Goal: Transaction & Acquisition: Purchase product/service

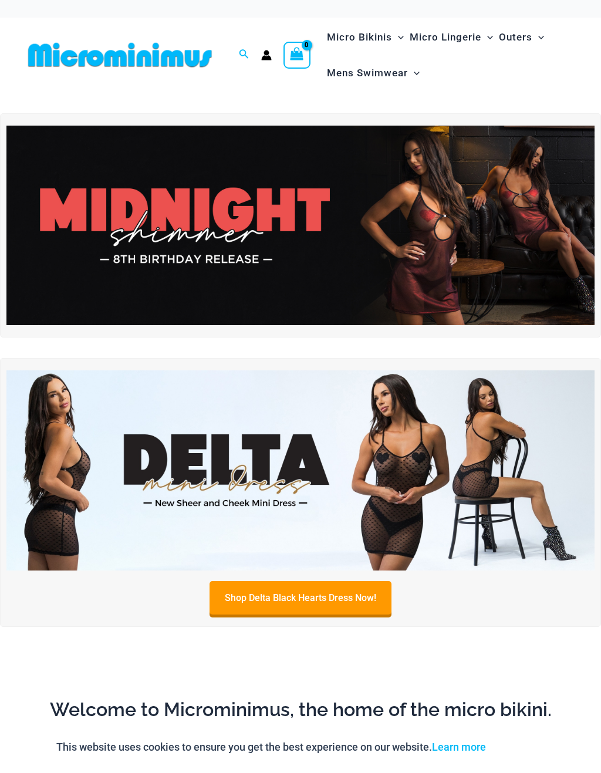
click at [173, 232] on img at bounding box center [300, 226] width 588 height 200
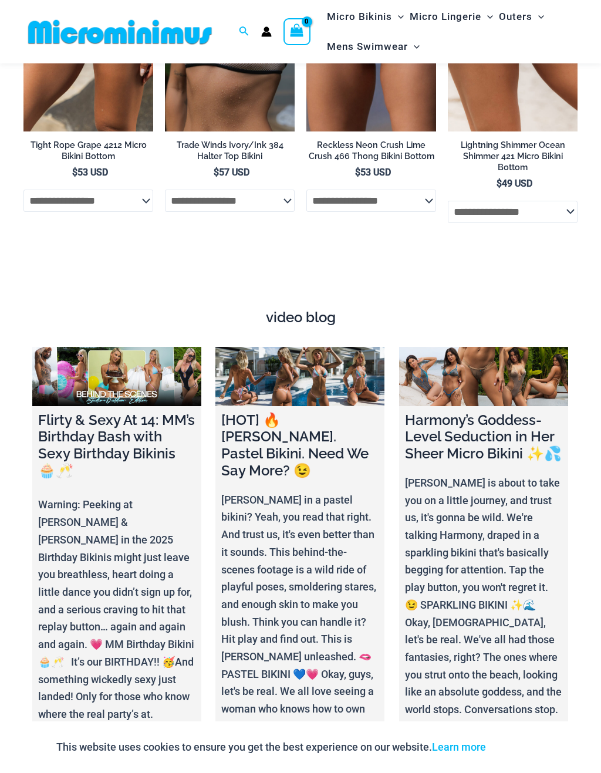
scroll to position [3527, 0]
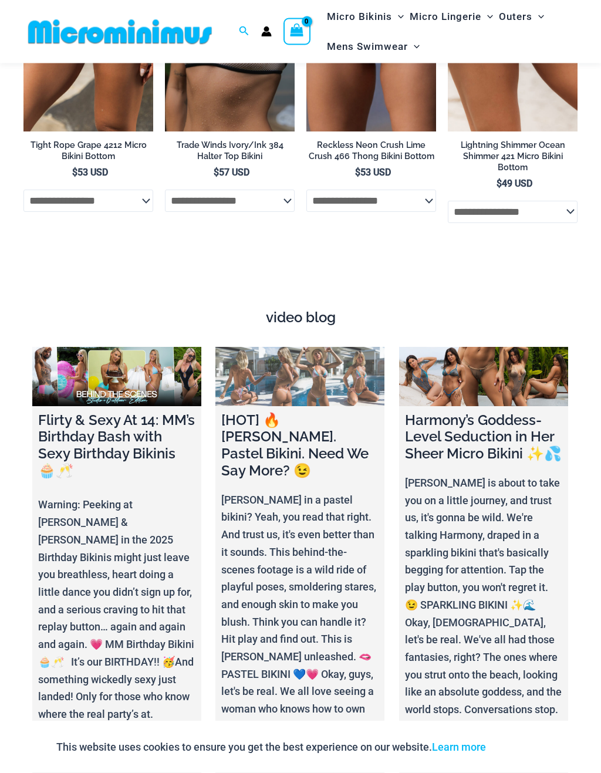
click at [262, 348] on link at bounding box center [299, 377] width 169 height 59
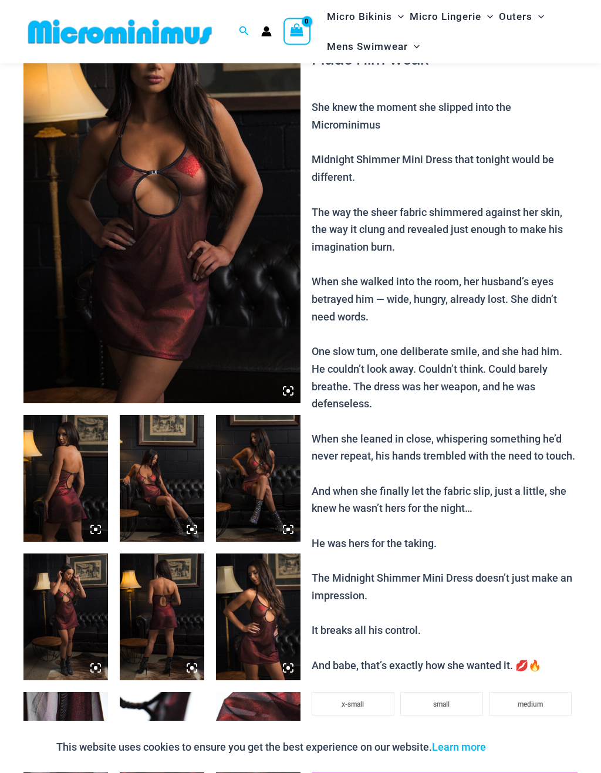
scroll to position [110, 0]
click at [72, 482] on img at bounding box center [65, 478] width 85 height 127
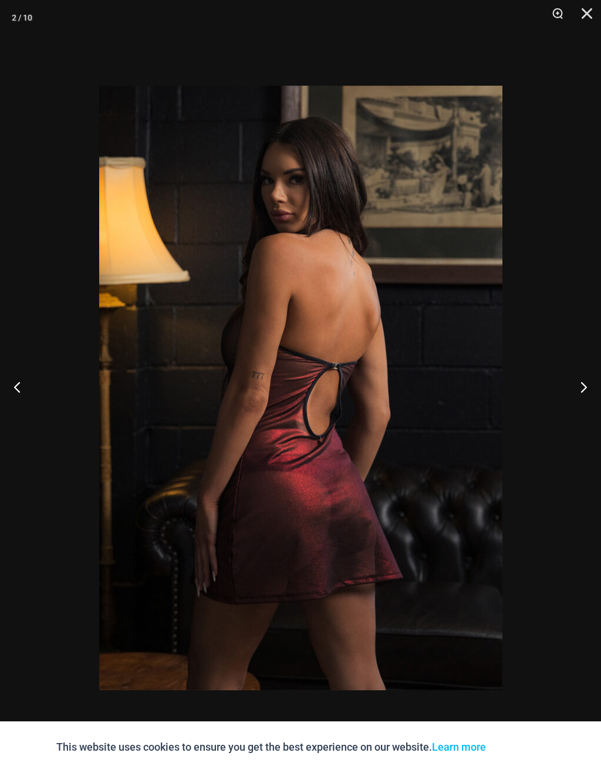
click at [593, 392] on button "Next" at bounding box center [579, 387] width 44 height 59
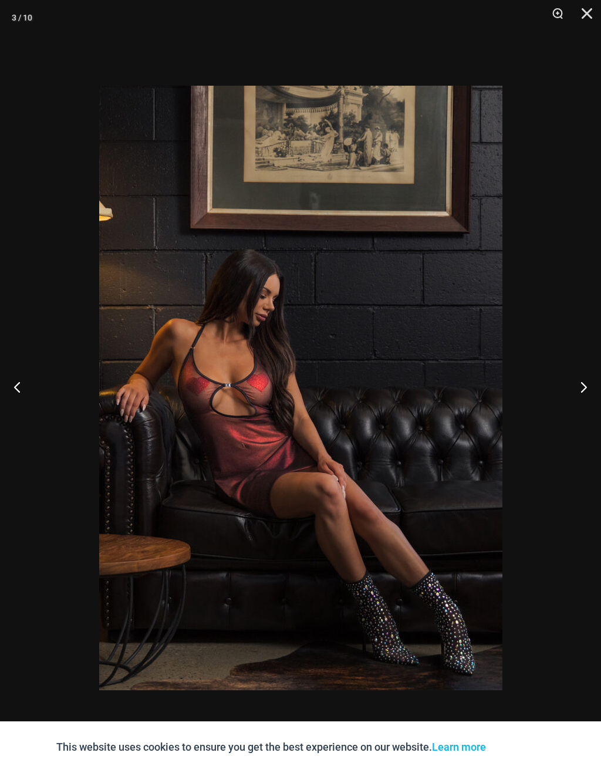
click at [576, 396] on button "Next" at bounding box center [579, 387] width 44 height 59
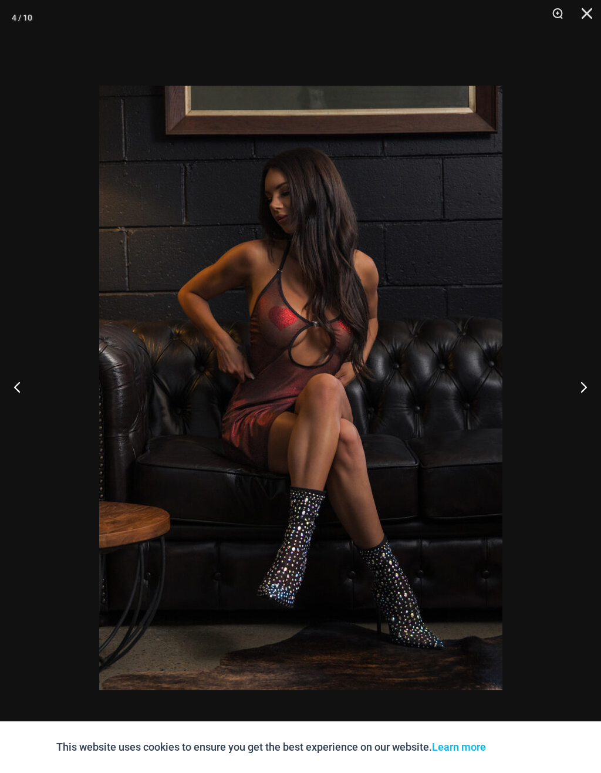
click at [579, 391] on button "Next" at bounding box center [579, 387] width 44 height 59
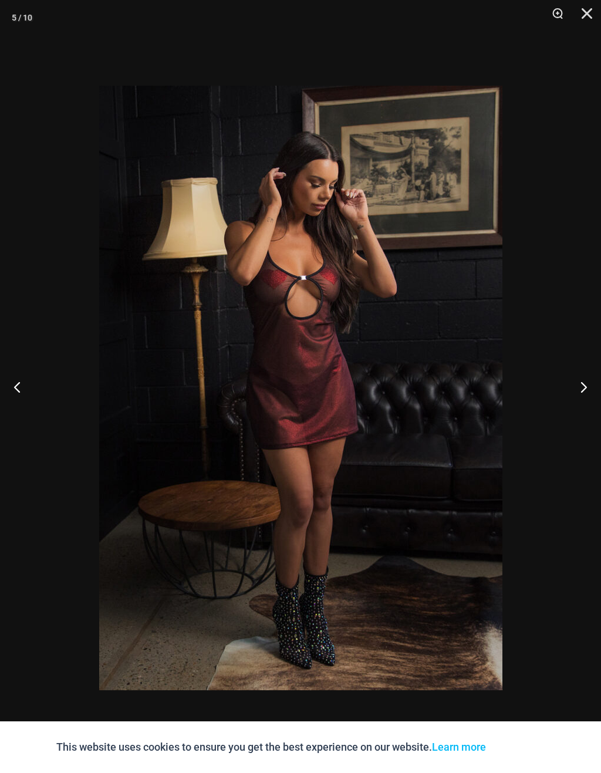
click at [575, 385] on button "Next" at bounding box center [579, 387] width 44 height 59
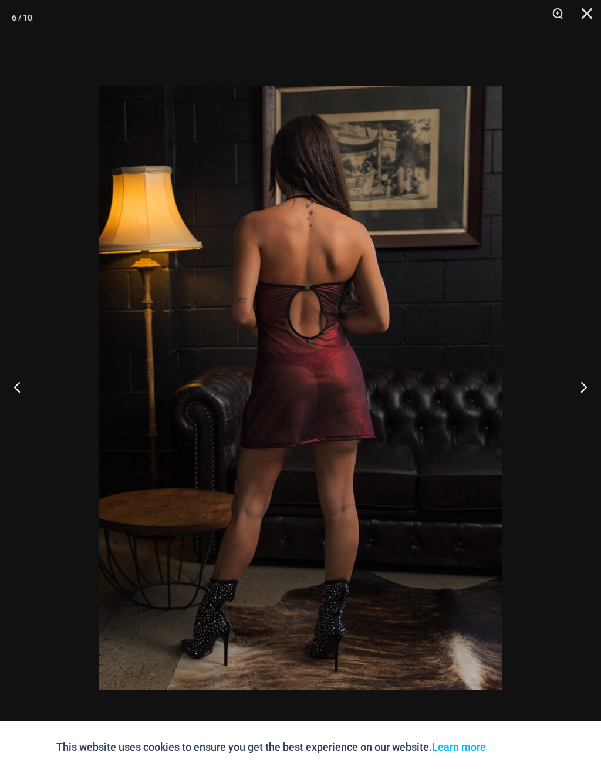
click at [581, 389] on button "Next" at bounding box center [579, 387] width 44 height 59
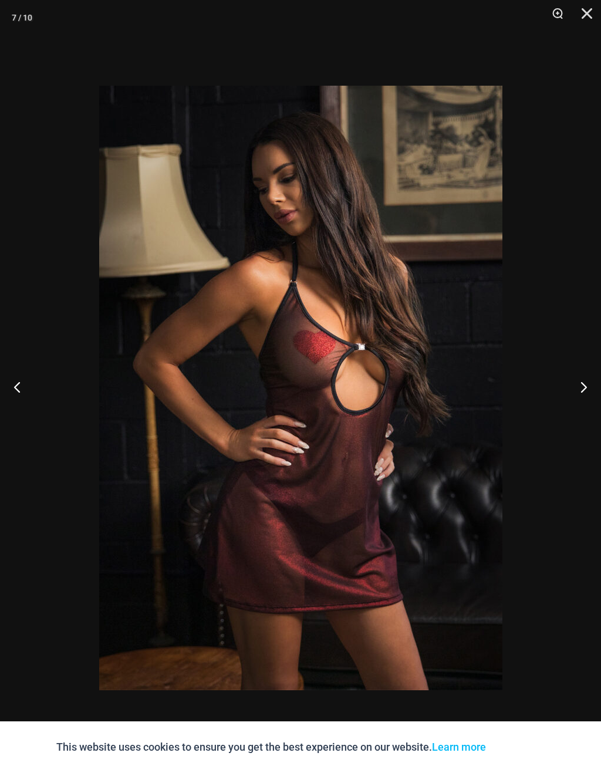
click at [584, 389] on button "Next" at bounding box center [579, 387] width 44 height 59
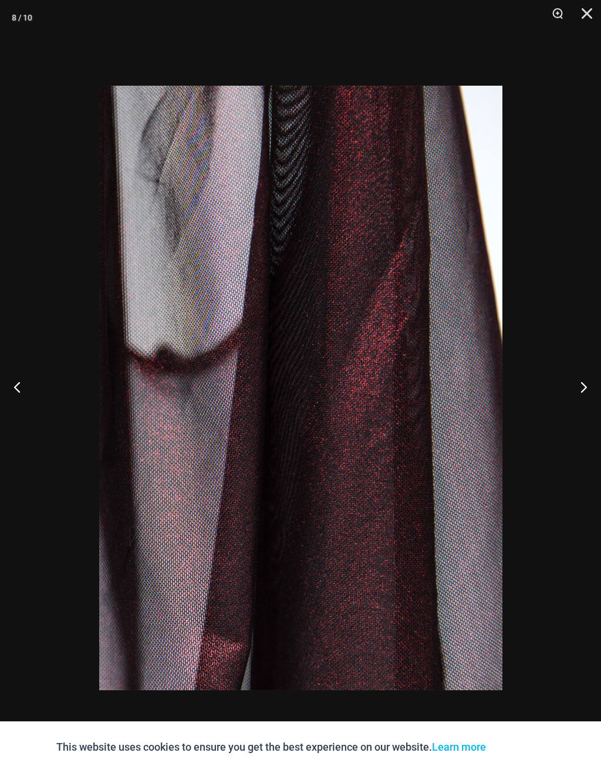
click at [580, 387] on button "Next" at bounding box center [579, 387] width 44 height 59
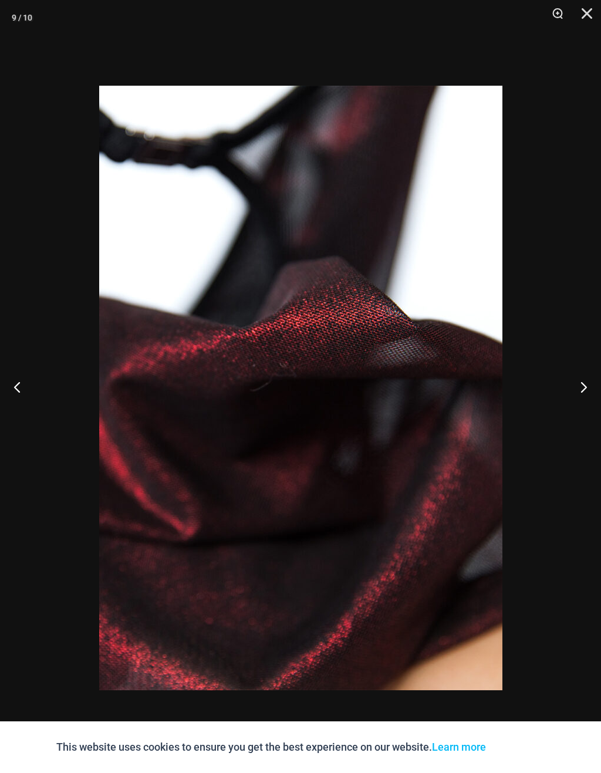
click at [576, 392] on button "Next" at bounding box center [579, 387] width 44 height 59
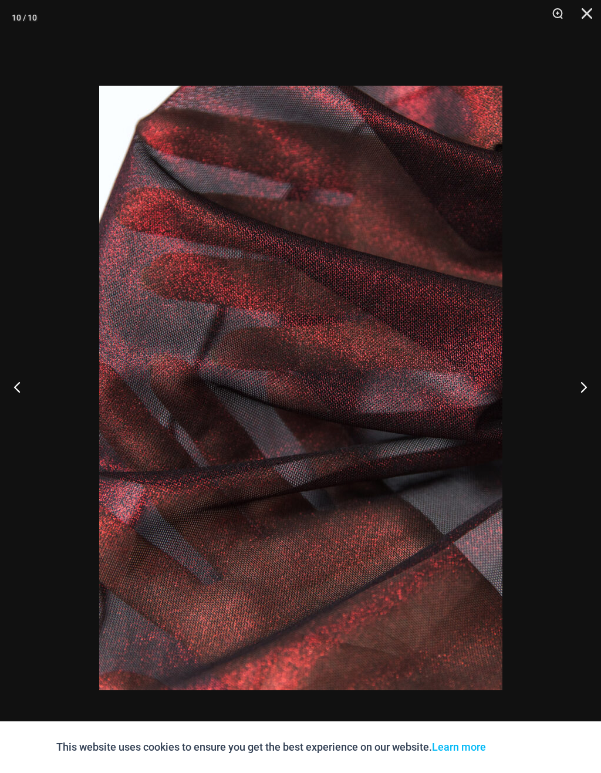
click at [581, 387] on button "Next" at bounding box center [579, 387] width 44 height 59
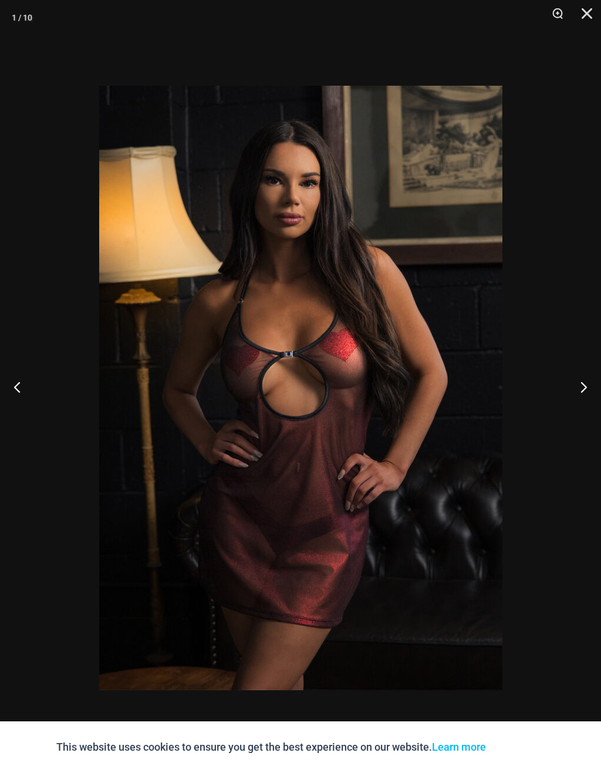
click at [582, 392] on button "Next" at bounding box center [579, 387] width 44 height 59
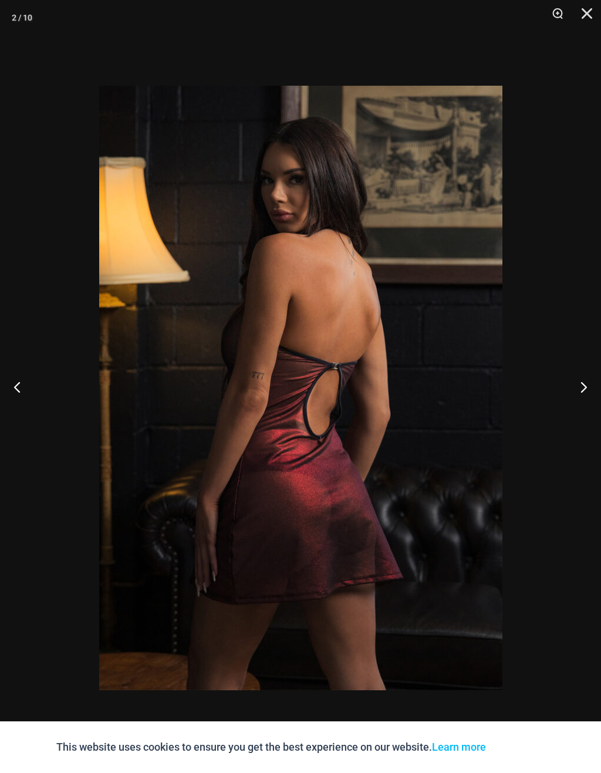
click at [581, 393] on button "Next" at bounding box center [579, 387] width 44 height 59
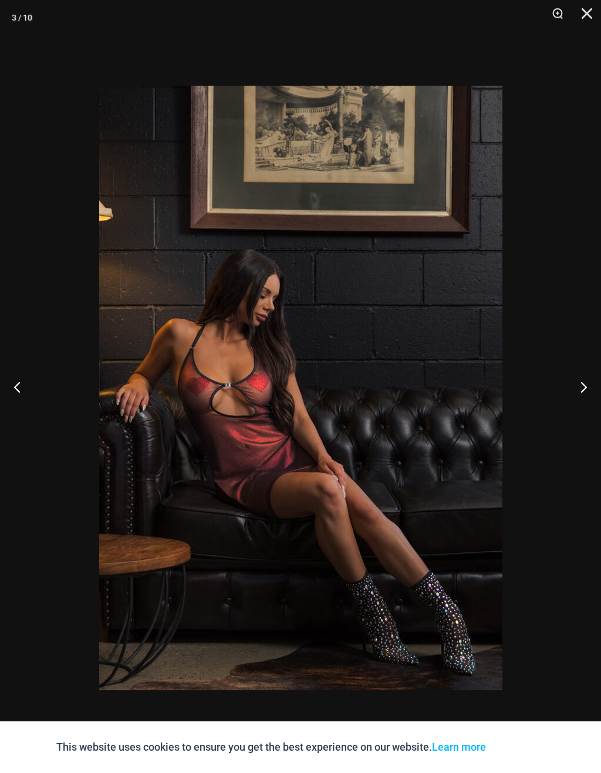
click at [581, 393] on button "Next" at bounding box center [579, 387] width 44 height 59
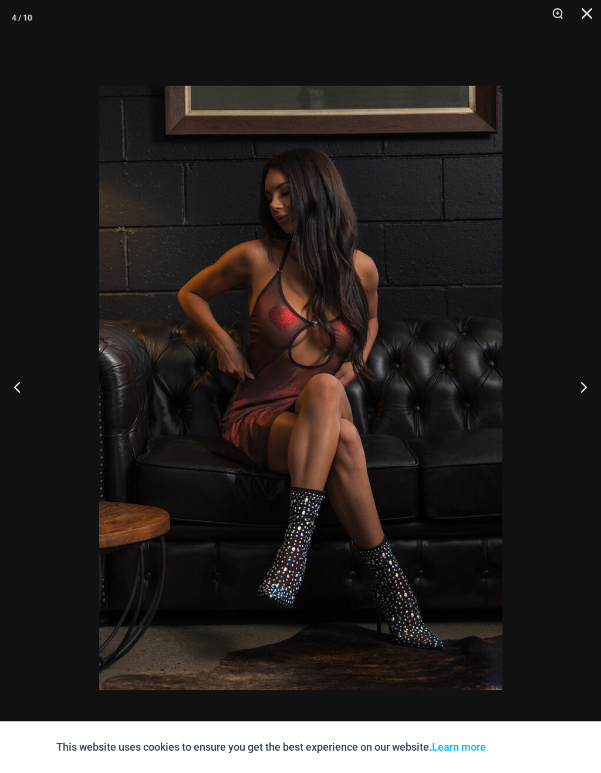
click at [585, 390] on button "Next" at bounding box center [579, 387] width 44 height 59
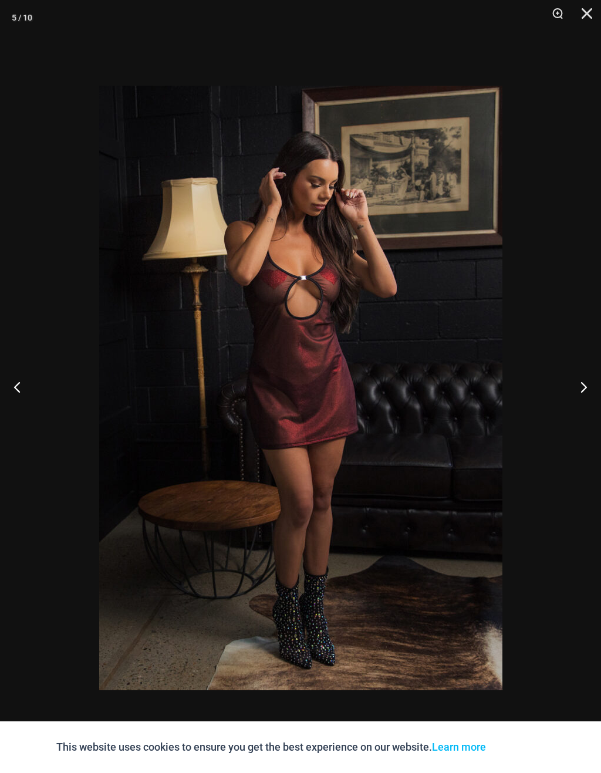
click at [595, 18] on button "Close" at bounding box center [582, 17] width 29 height 35
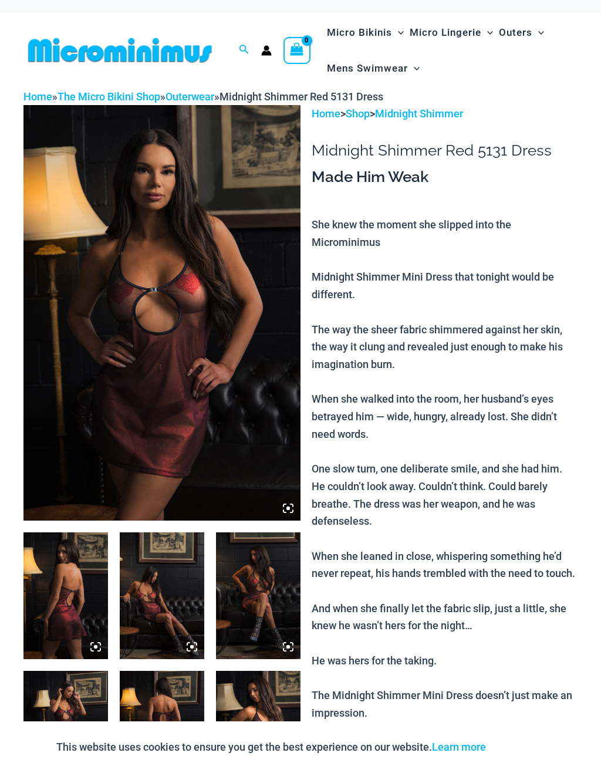
scroll to position [0, 0]
